Goal: Information Seeking & Learning: Learn about a topic

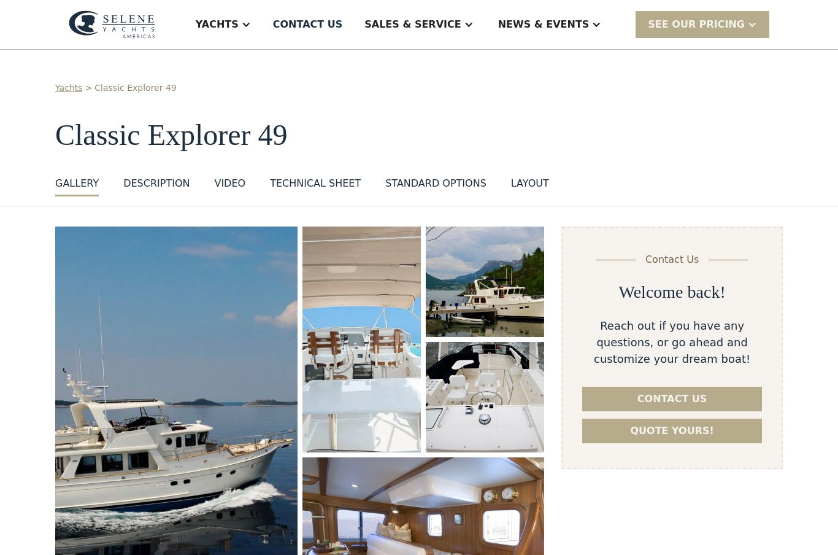
click at [770, 456] on div "Contact Us Welcome back! Reach out if you have any questions, or go ahead and c…" at bounding box center [673, 347] width 222 height 242
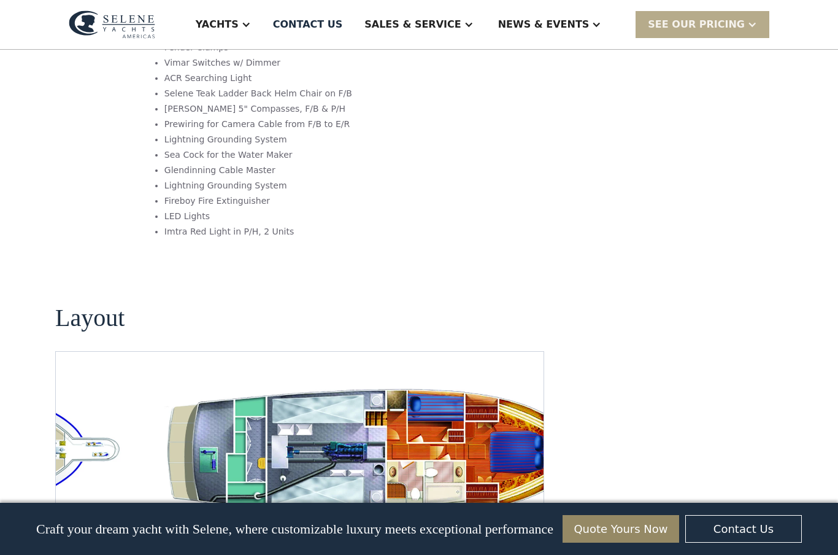
scroll to position [2241, 0]
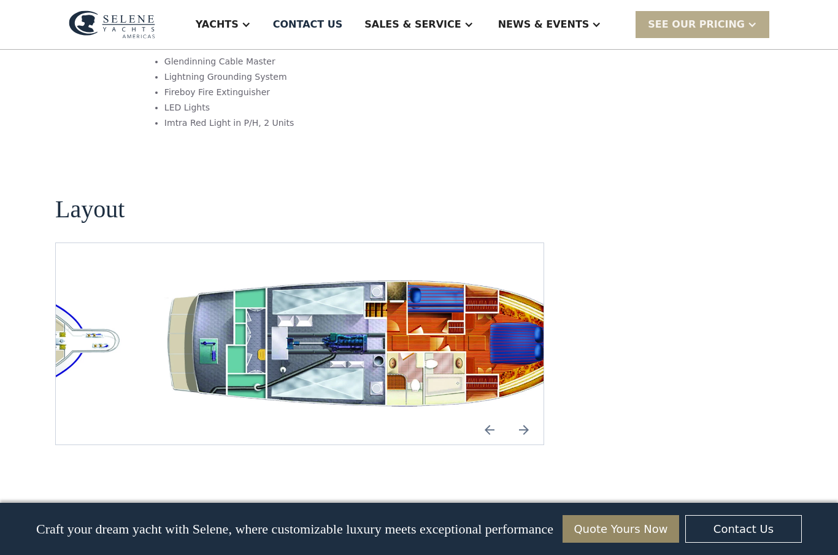
click at [529, 415] on img "Next slide" at bounding box center [523, 429] width 29 height 29
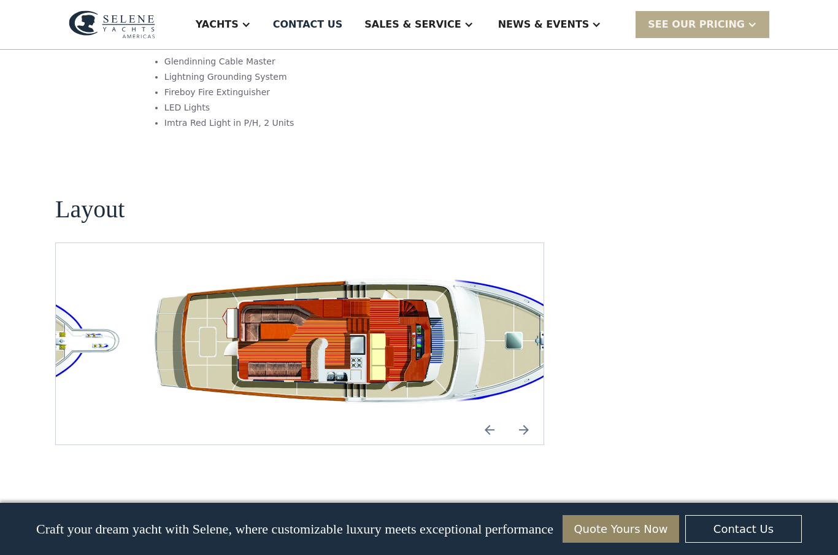
click at [495, 415] on img "Previous slide" at bounding box center [489, 429] width 29 height 29
click at [496, 415] on img "Previous slide" at bounding box center [489, 429] width 29 height 29
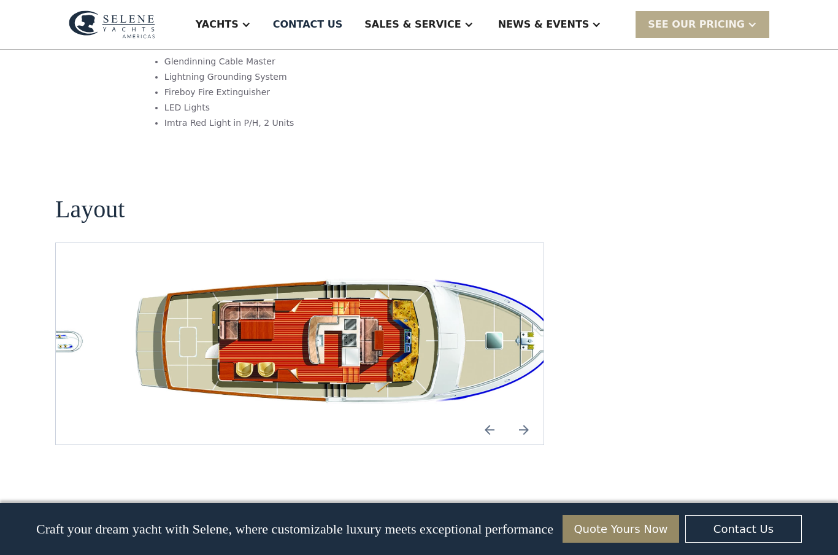
click at [502, 415] on img "Previous slide" at bounding box center [489, 429] width 29 height 29
click at [493, 415] on img "Previous slide" at bounding box center [489, 429] width 29 height 29
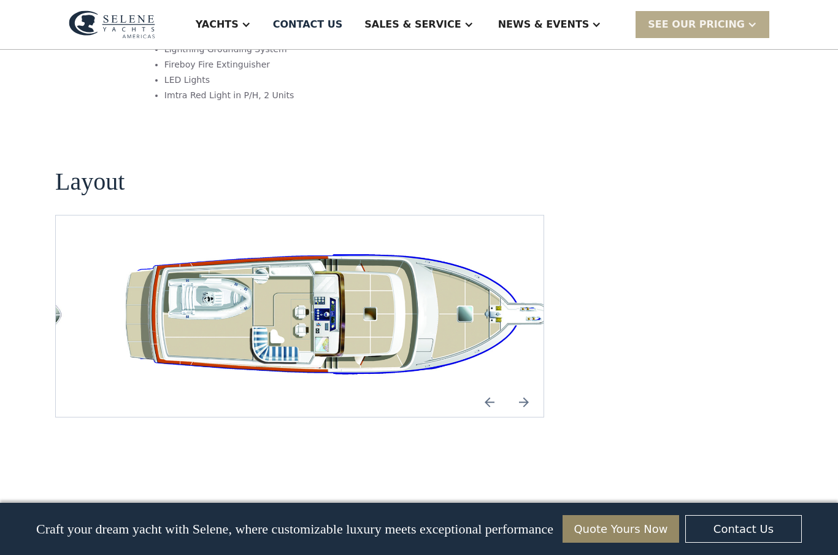
scroll to position [2268, 0]
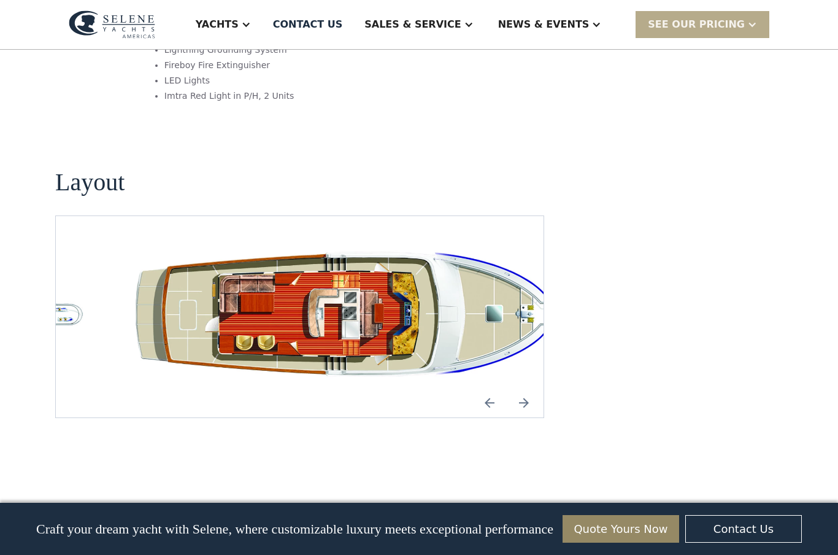
click at [529, 388] on img "Next slide" at bounding box center [523, 402] width 29 height 29
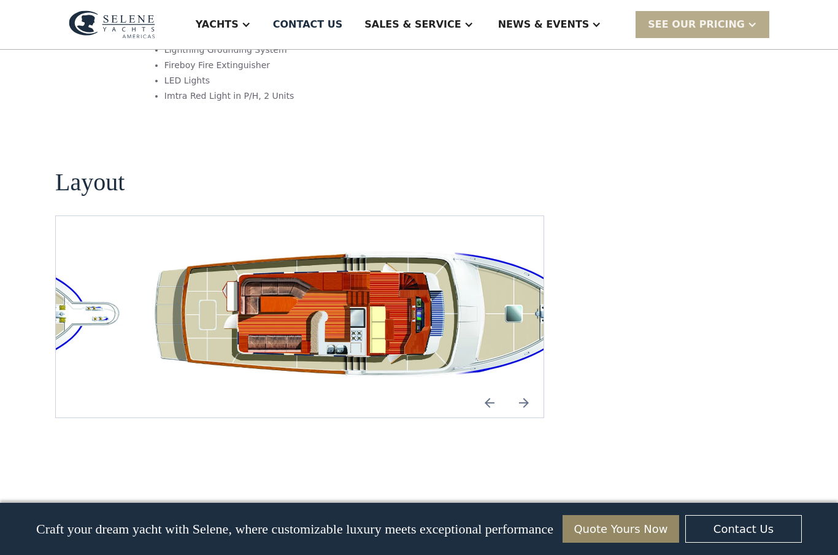
click at [530, 388] on img "Next slide" at bounding box center [523, 402] width 29 height 29
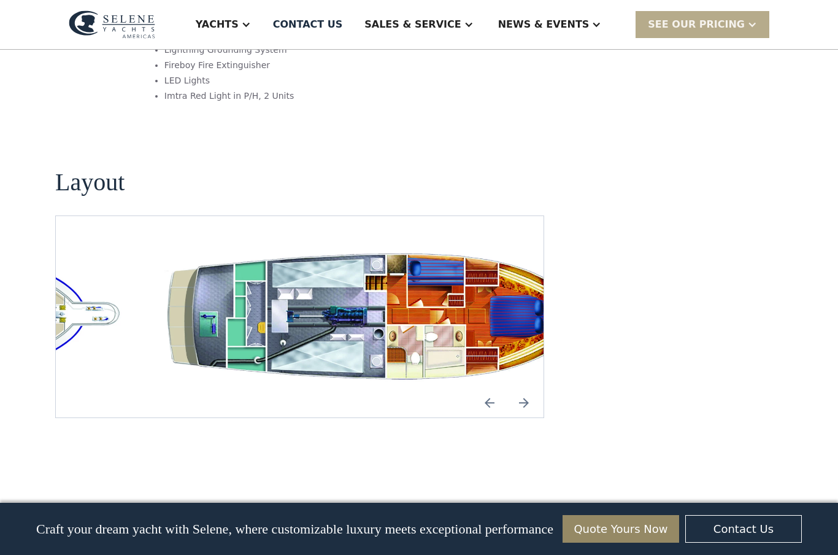
click at [530, 388] on img "Next slide" at bounding box center [523, 402] width 29 height 29
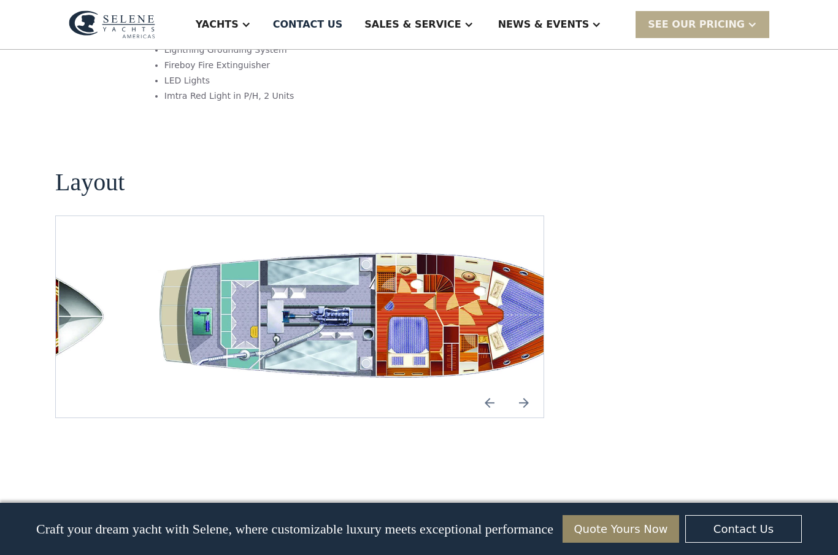
click at [533, 388] on img "Next slide" at bounding box center [523, 402] width 29 height 29
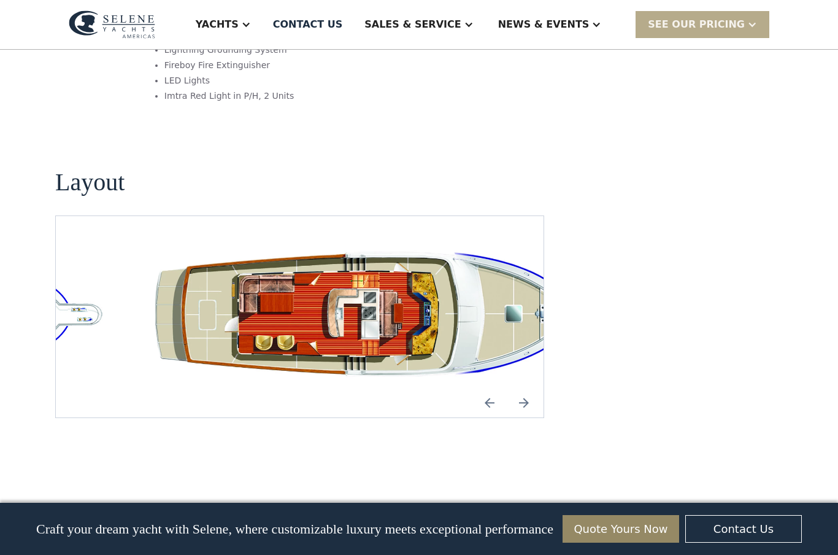
click at [486, 388] on img "Previous slide" at bounding box center [489, 402] width 29 height 29
click at [492, 388] on img "Previous slide" at bounding box center [489, 402] width 29 height 29
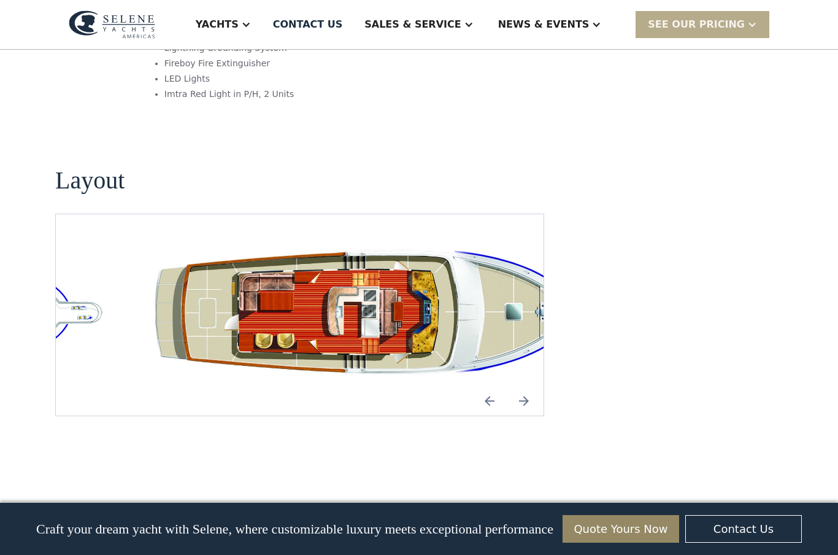
click at [498, 386] on img "Previous slide" at bounding box center [489, 400] width 29 height 29
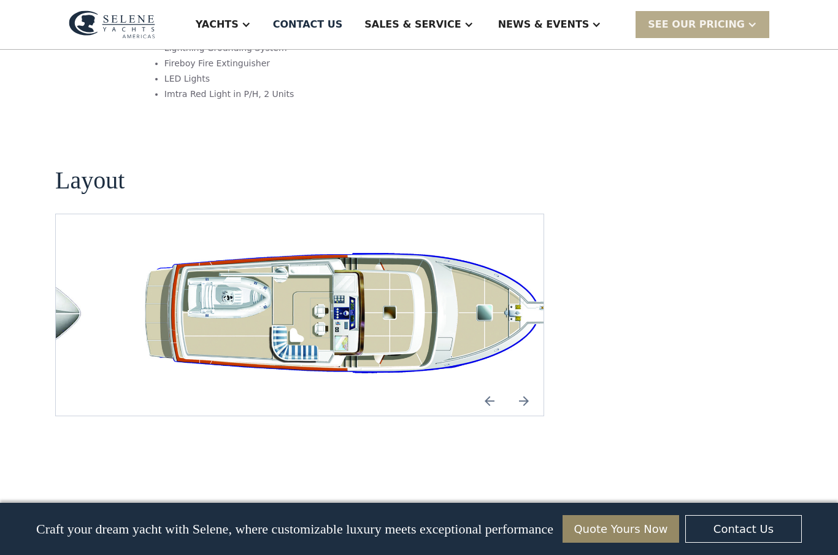
click at [371, 247] on img "open lightbox" at bounding box center [359, 315] width 468 height 142
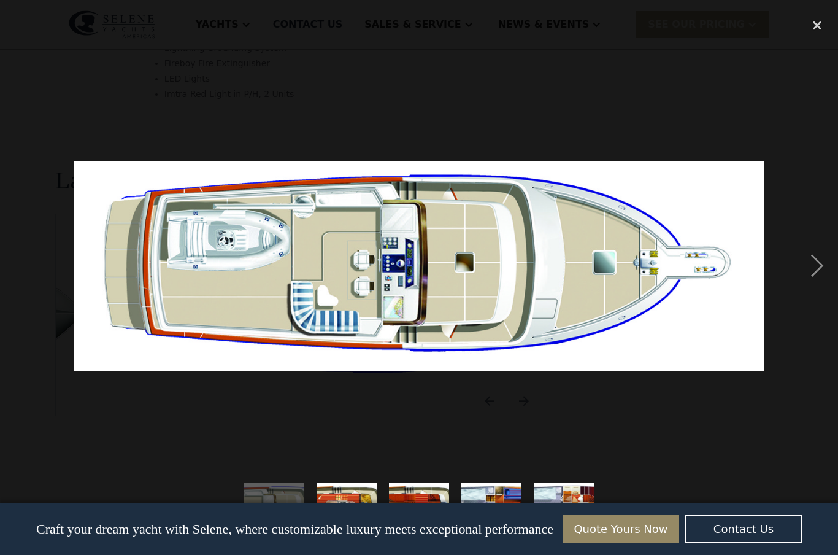
click at [374, 244] on img at bounding box center [419, 266] width 690 height 210
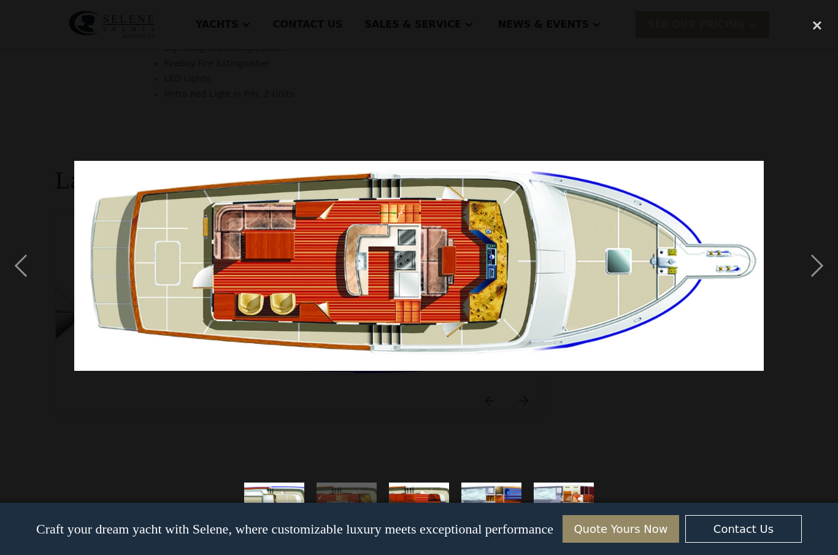
click at [826, 277] on div "next image" at bounding box center [818, 266] width 42 height 508
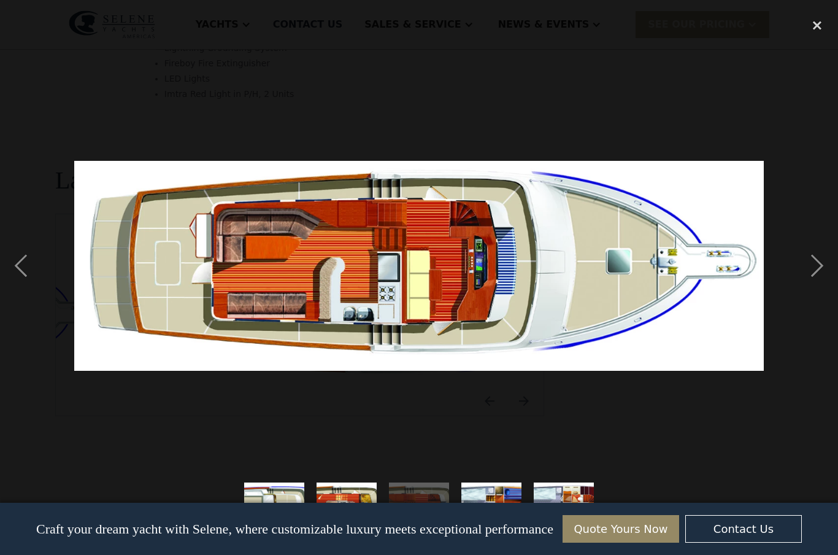
click at [822, 278] on div "next image" at bounding box center [818, 266] width 42 height 508
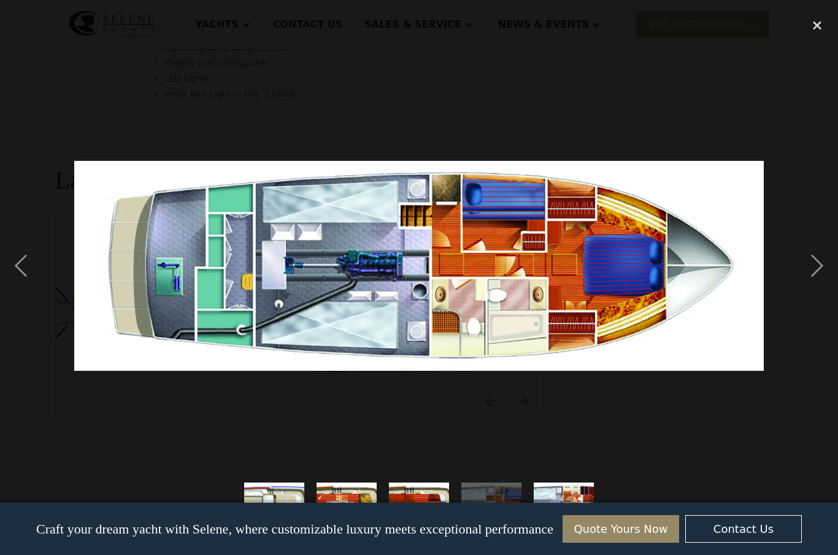
click at [821, 257] on div "next image" at bounding box center [818, 266] width 42 height 508
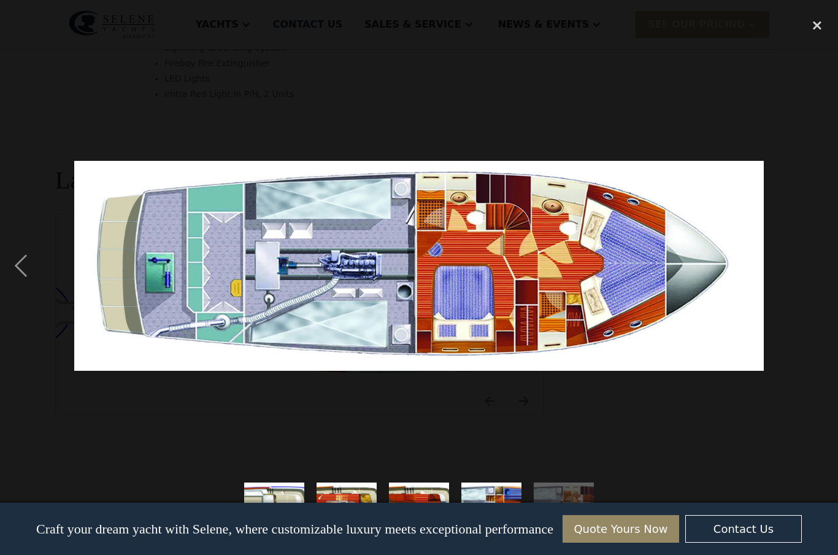
click at [813, 264] on div "next image" at bounding box center [818, 266] width 42 height 508
click at [797, 288] on div "next image" at bounding box center [818, 266] width 42 height 508
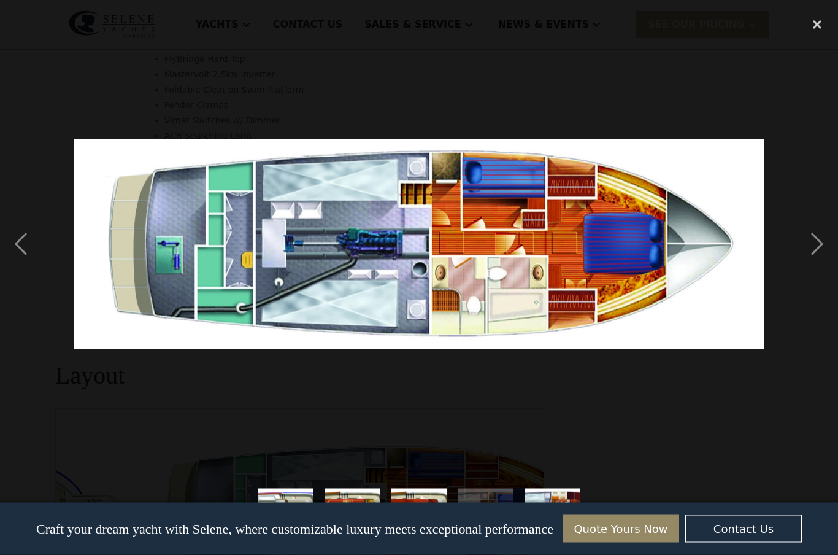
click at [2, 250] on div "previous image" at bounding box center [21, 244] width 42 height 466
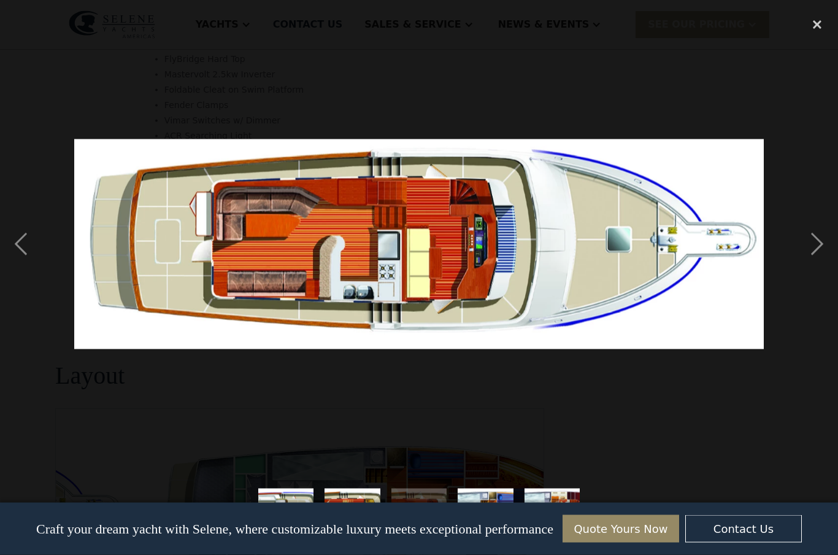
scroll to position [2076, 0]
click at [26, 250] on div "previous image" at bounding box center [21, 244] width 42 height 466
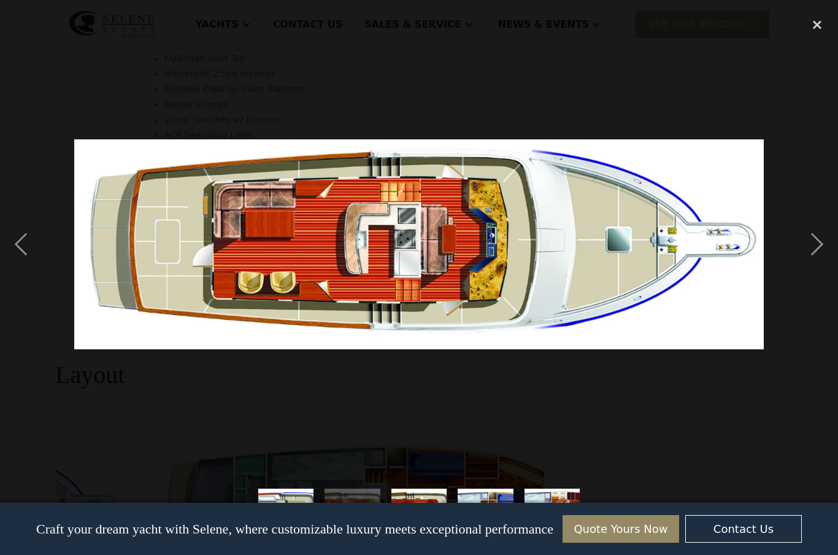
click at [6, 262] on div "previous image" at bounding box center [21, 244] width 42 height 466
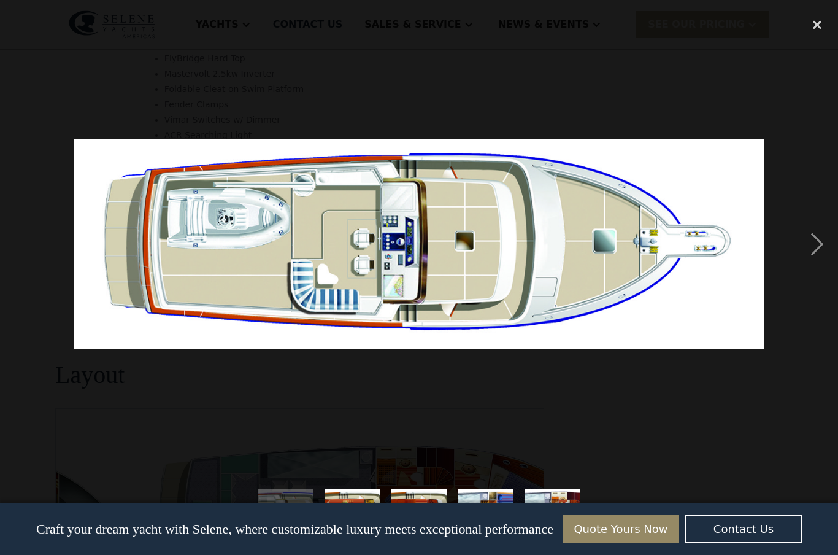
scroll to position [2075, 0]
